Goal: Information Seeking & Learning: Learn about a topic

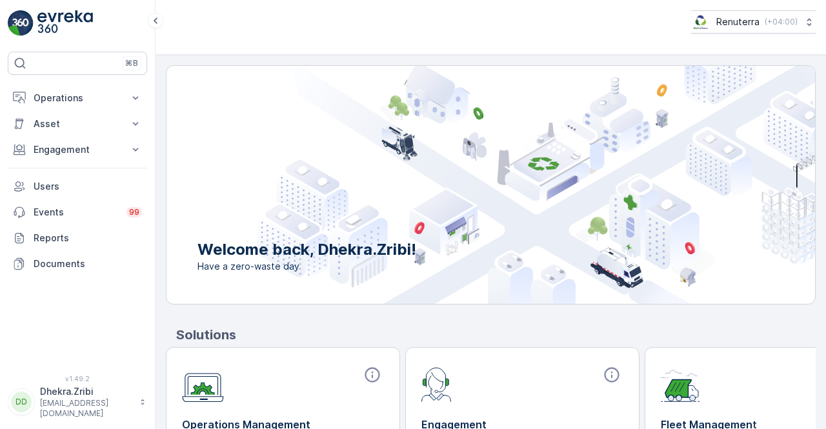
click at [200, 320] on div "Welcome back, Dhekra.Zribi! Have a zero-waste day Solutions Operations Manageme…" at bounding box center [491, 242] width 650 height 354
click at [116, 147] on p "Engagement" at bounding box center [78, 149] width 88 height 13
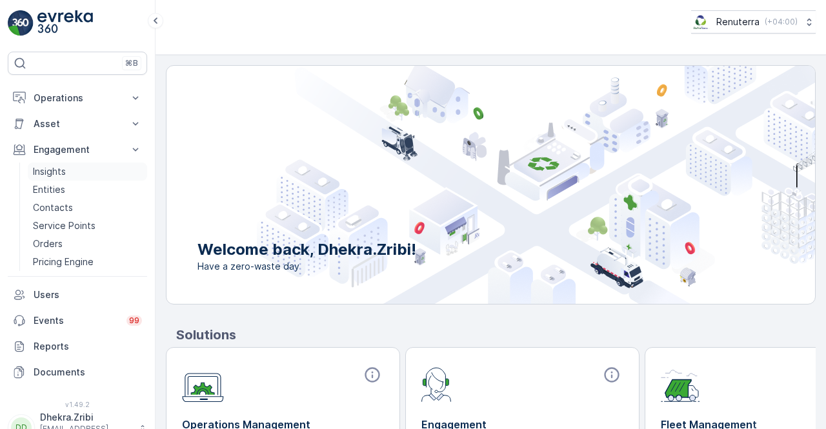
click at [43, 170] on p "Insights" at bounding box center [49, 171] width 33 height 13
